Goal: Transaction & Acquisition: Purchase product/service

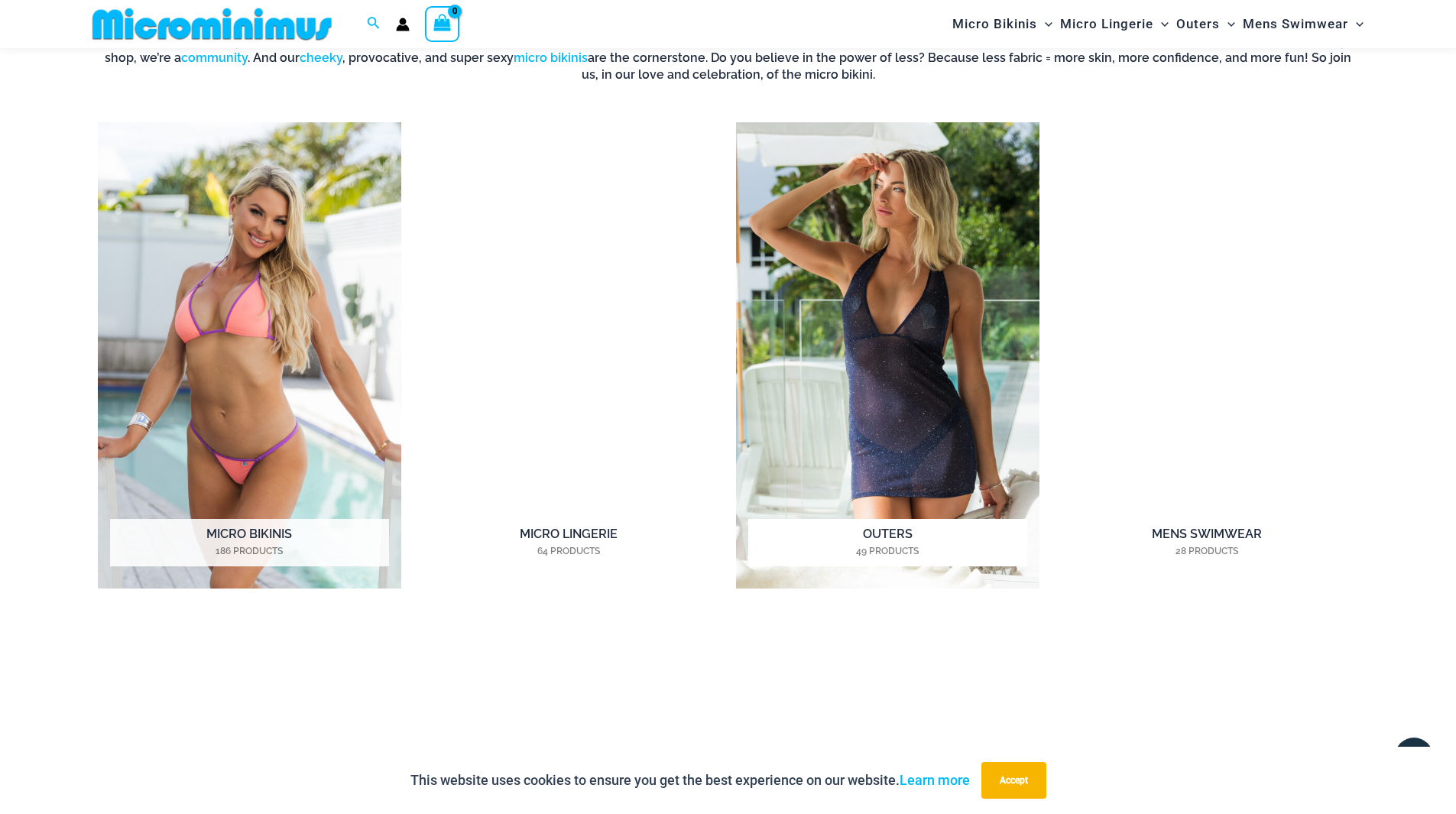
scroll to position [1363, 0]
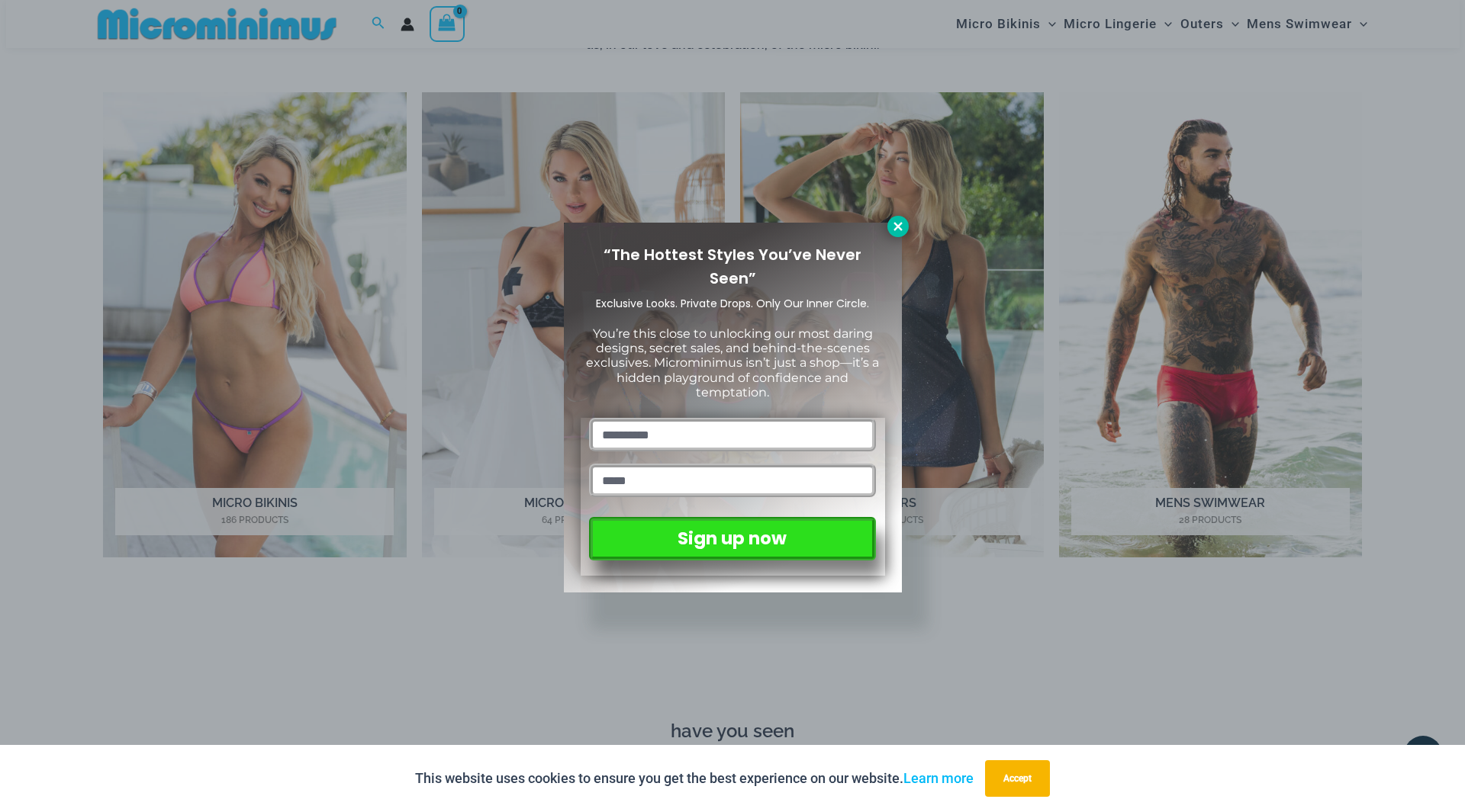
click at [897, 221] on icon at bounding box center [898, 226] width 14 height 14
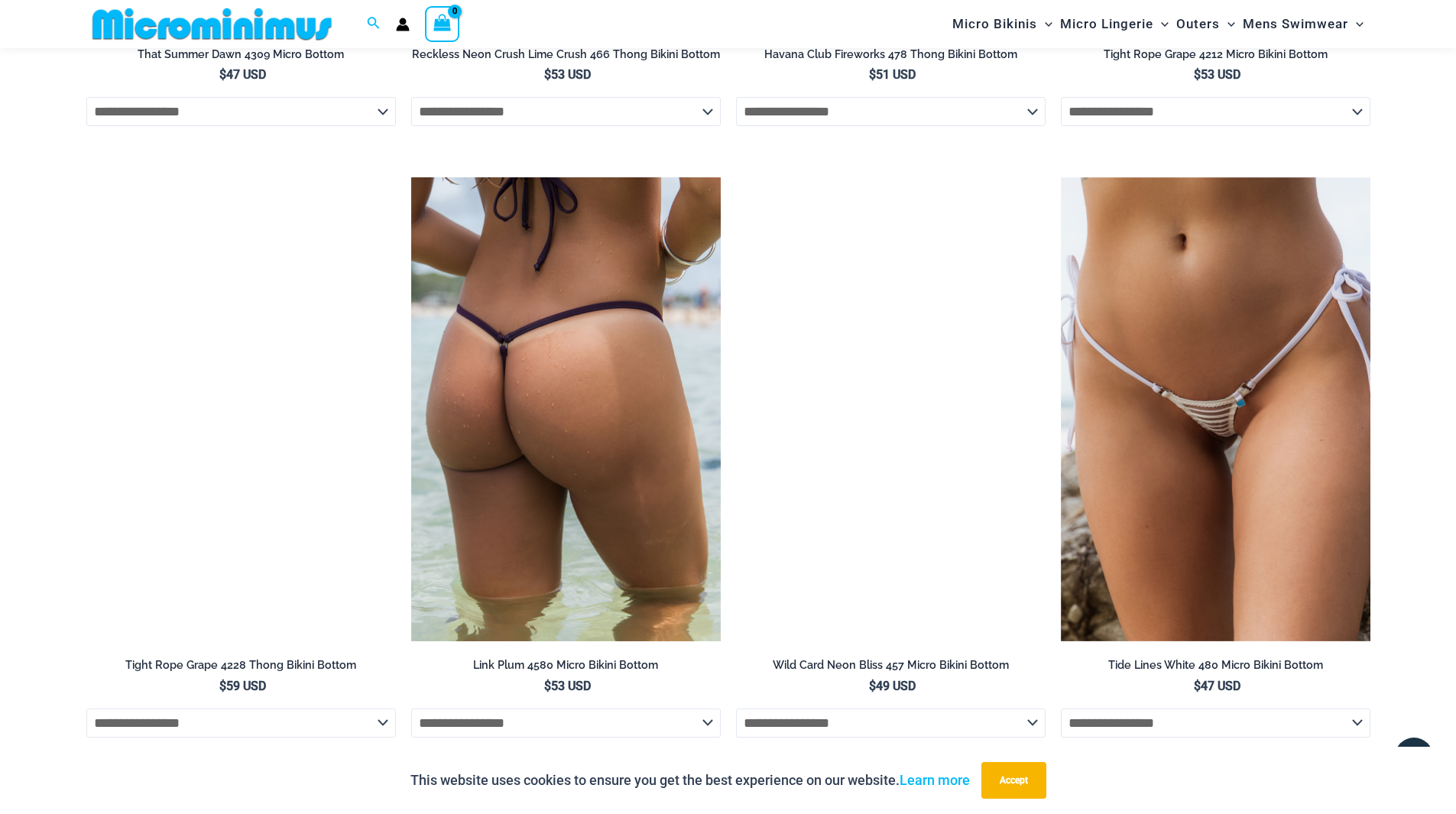
scroll to position [5114, 0]
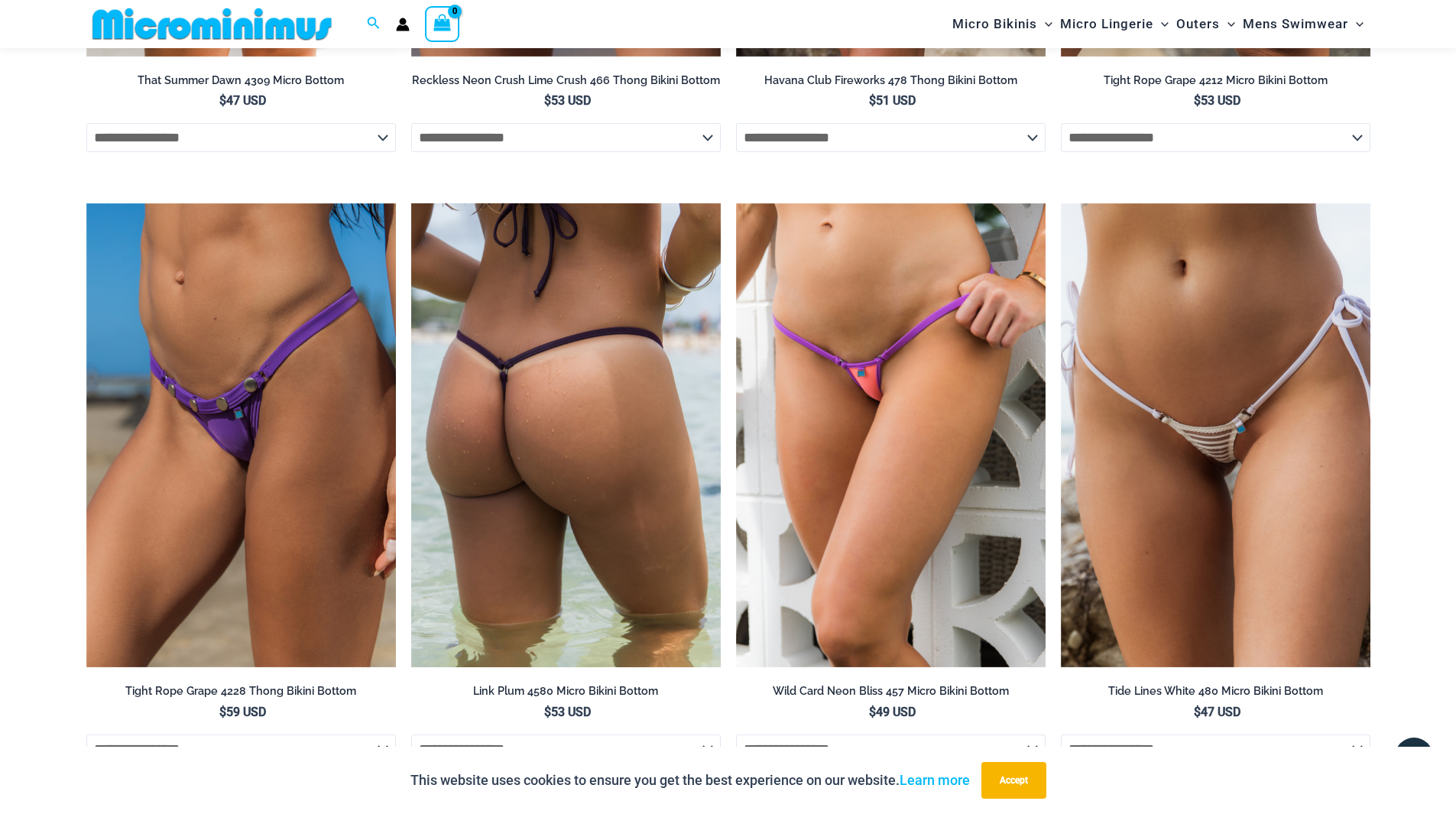
click at [606, 397] on img at bounding box center [565, 436] width 309 height 465
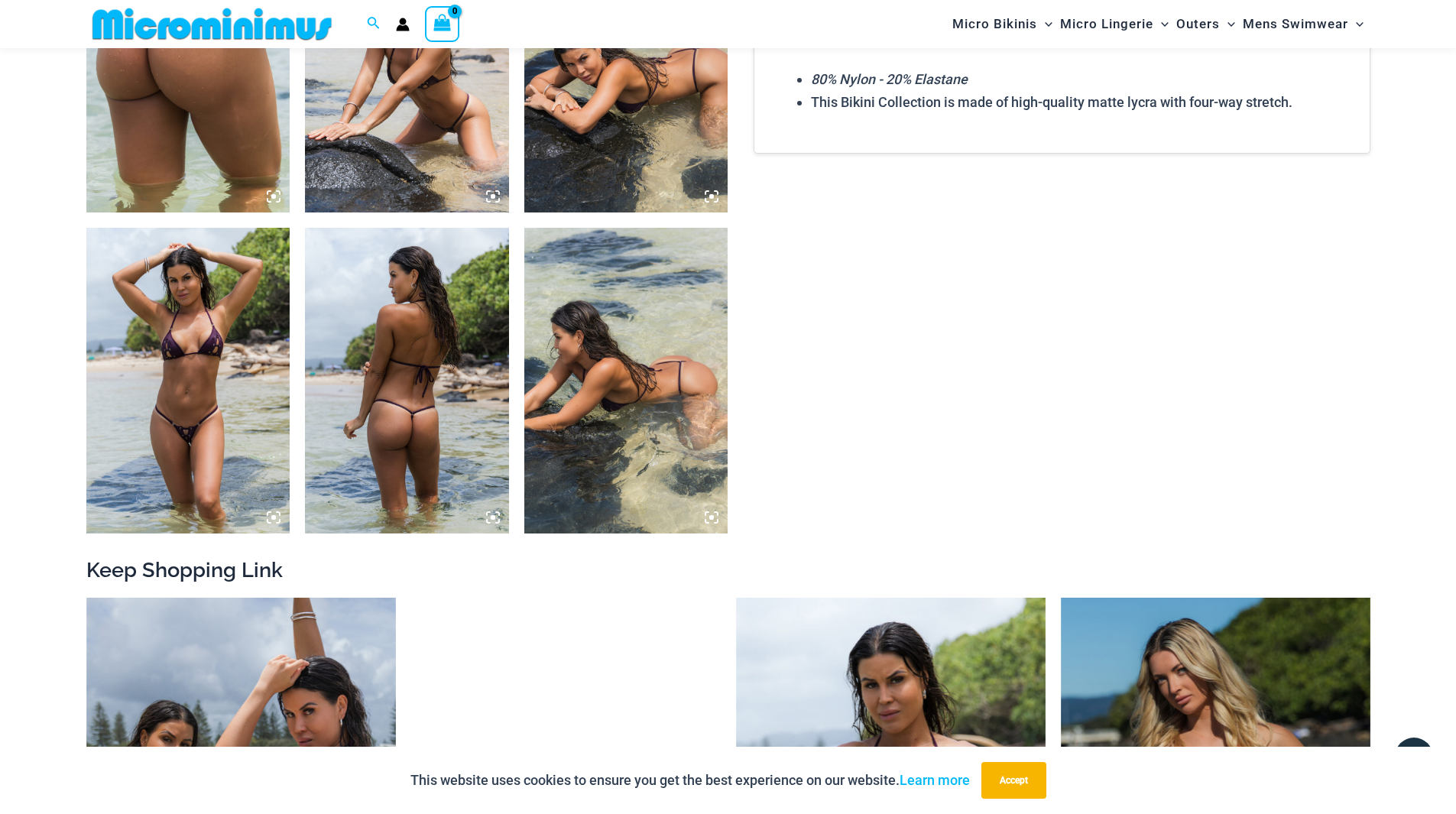
scroll to position [1517, 0]
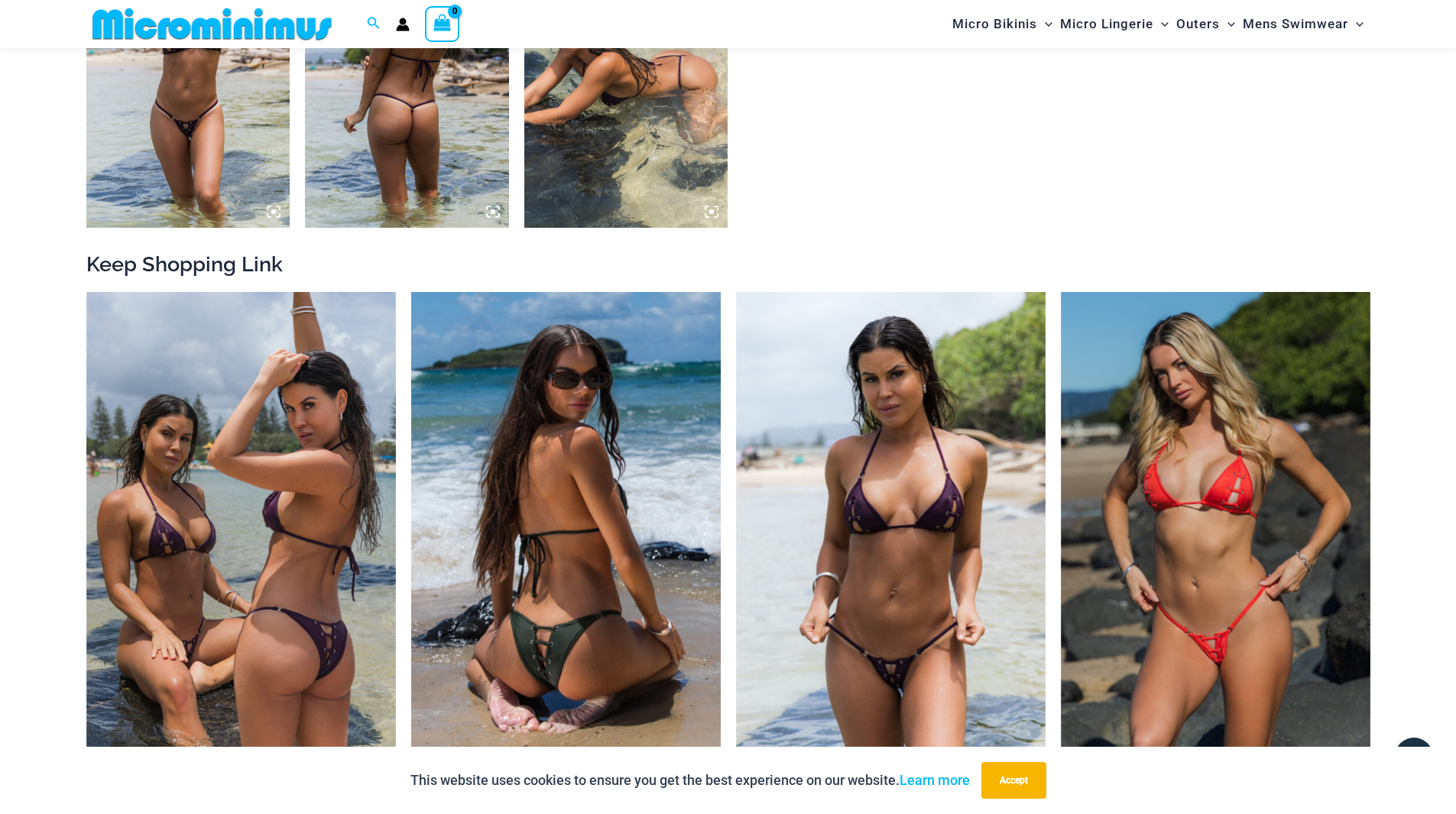
click at [577, 598] on img at bounding box center [565, 525] width 309 height 465
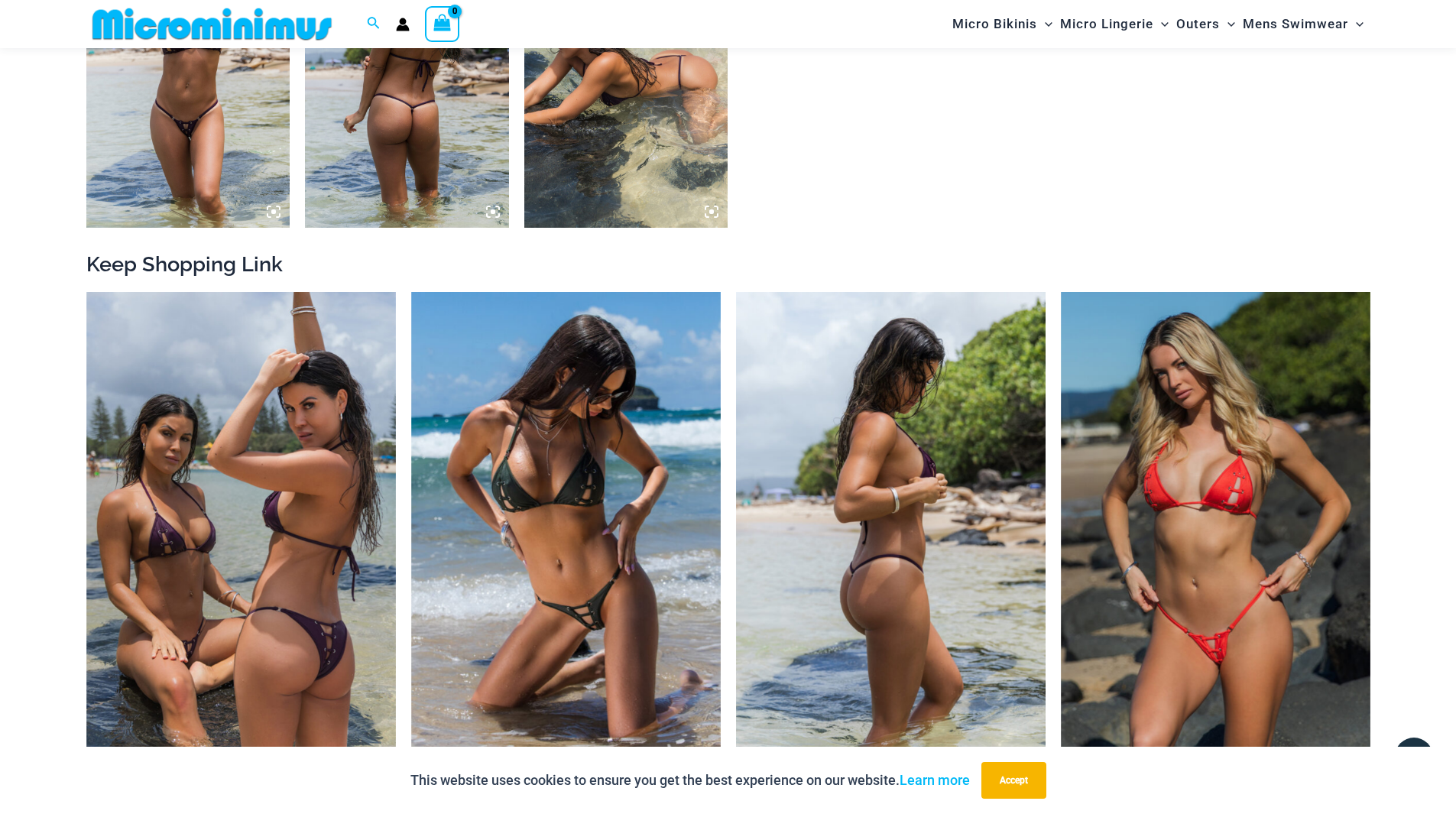
click at [951, 609] on img at bounding box center [890, 525] width 309 height 465
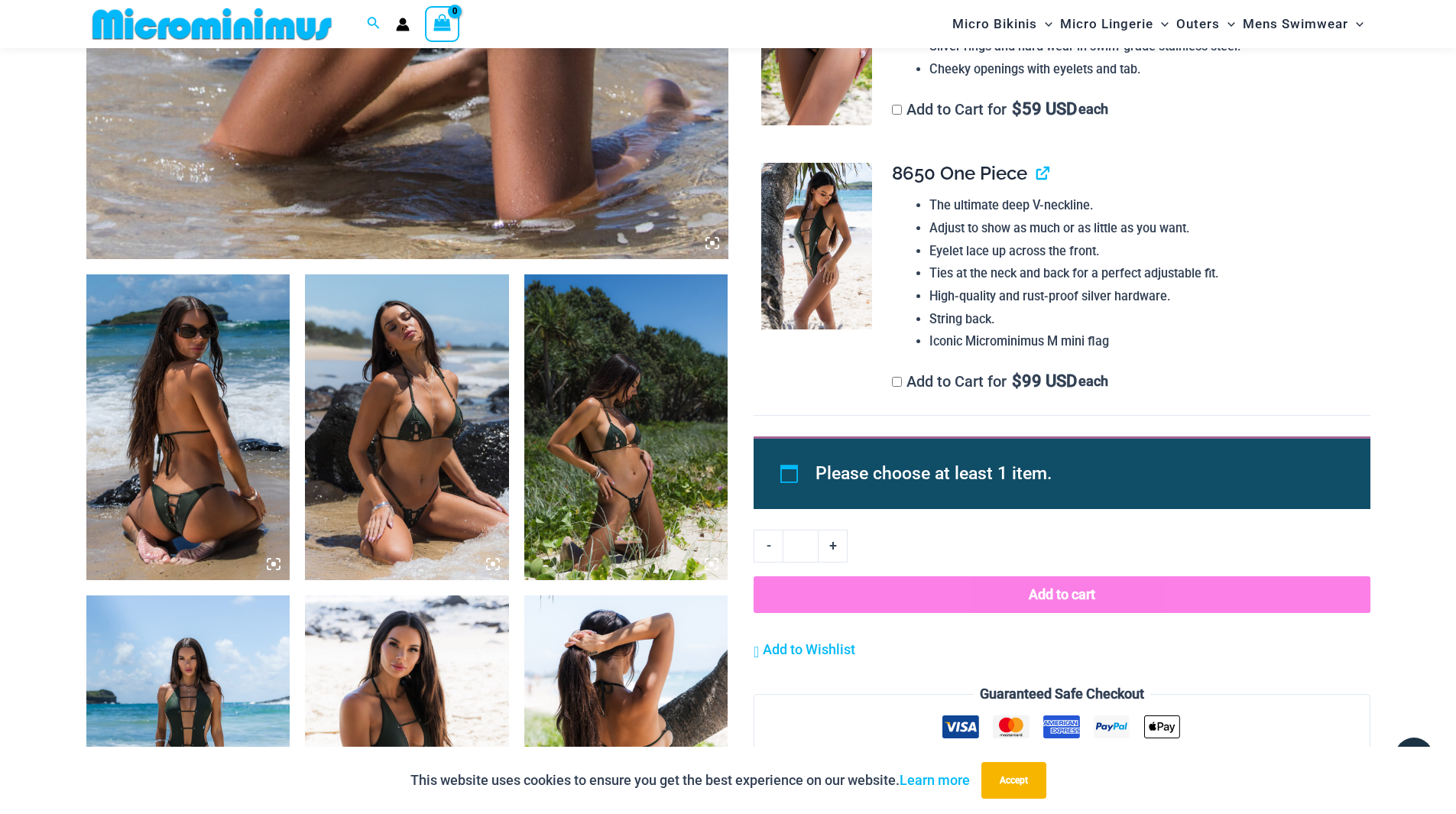
scroll to position [988, 0]
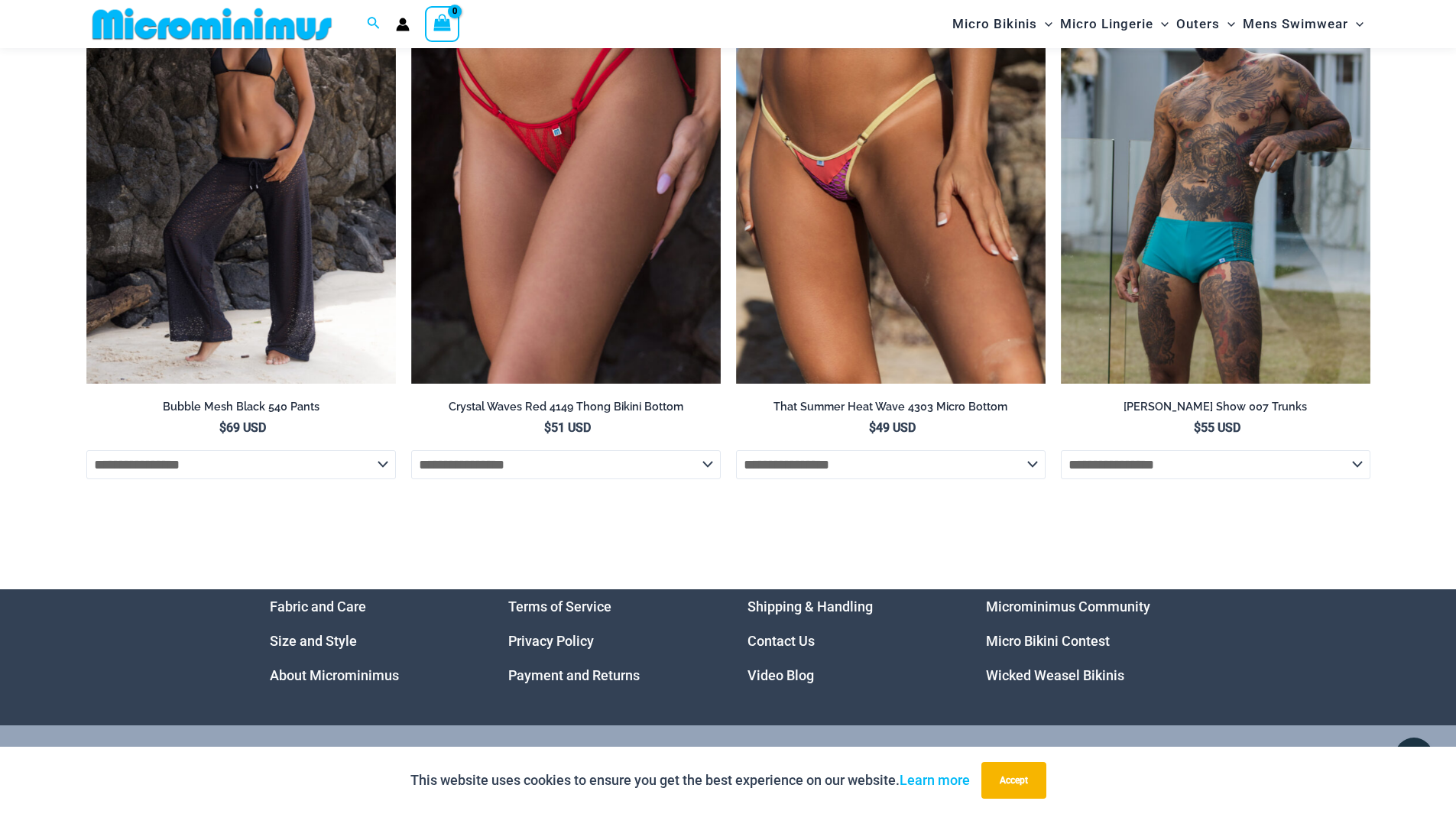
scroll to position [6085, 0]
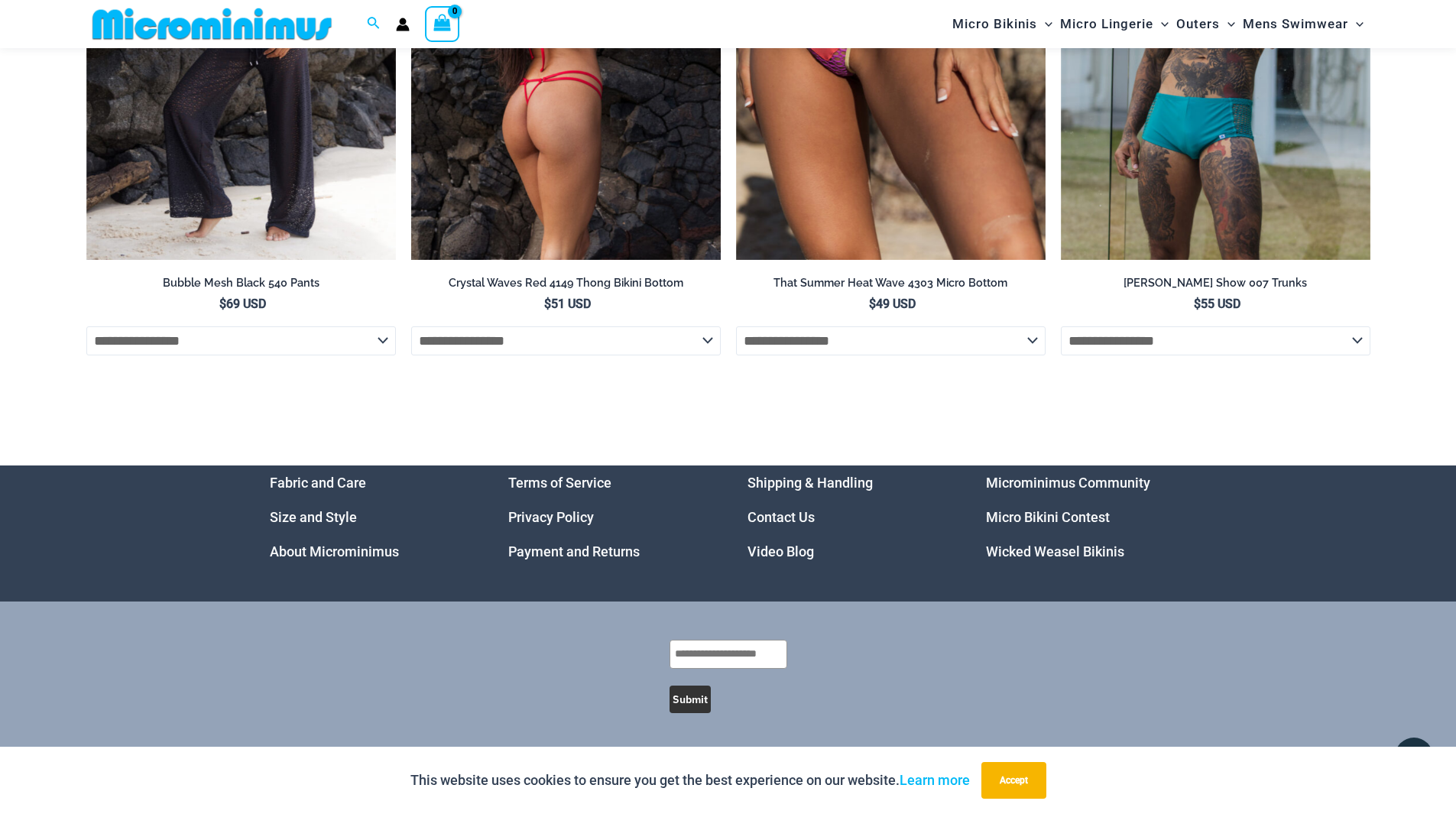
click at [702, 337] on select "**********" at bounding box center [565, 341] width 309 height 29
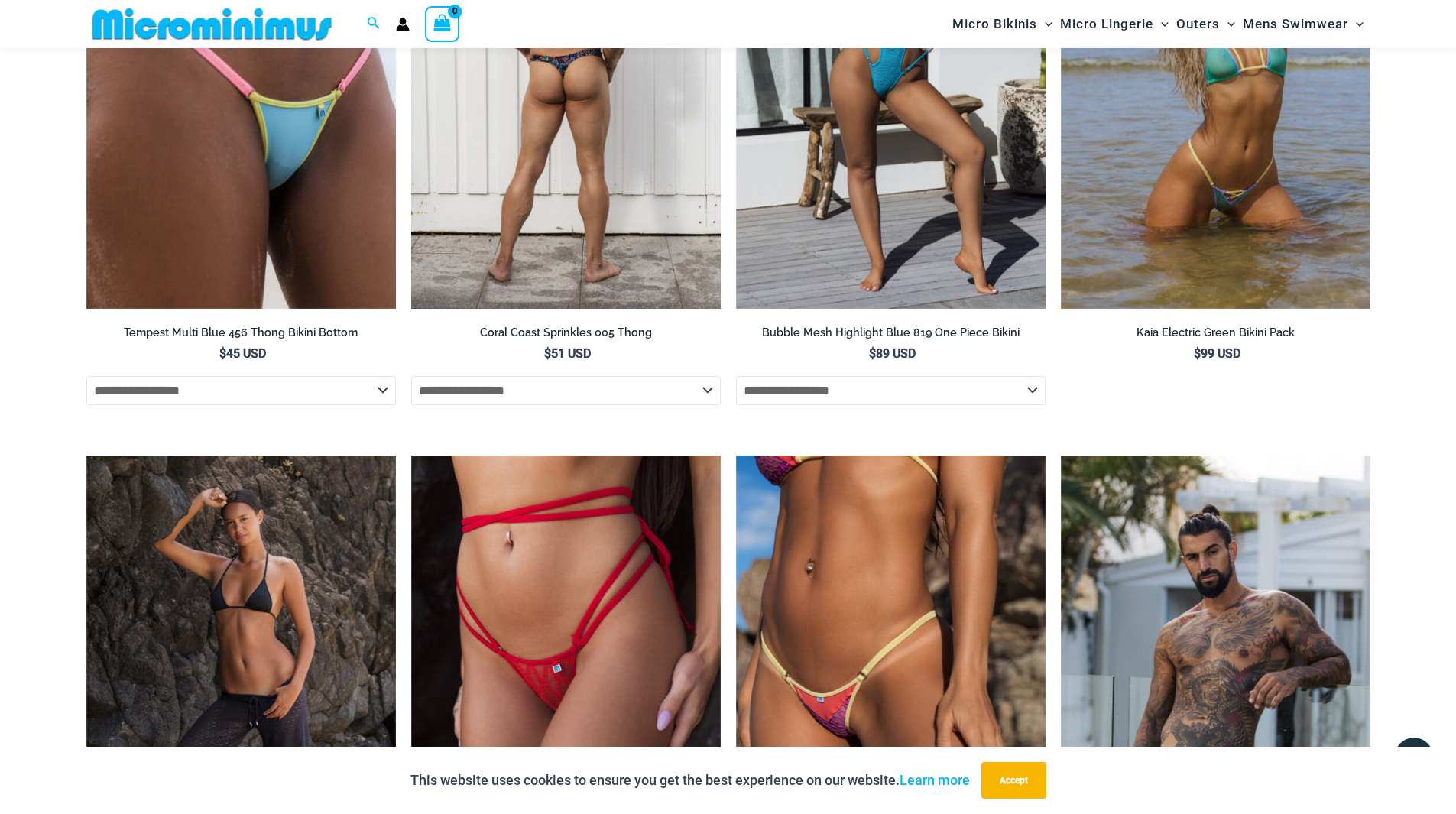
scroll to position [5168, 0]
